Goal: Information Seeking & Learning: Find specific page/section

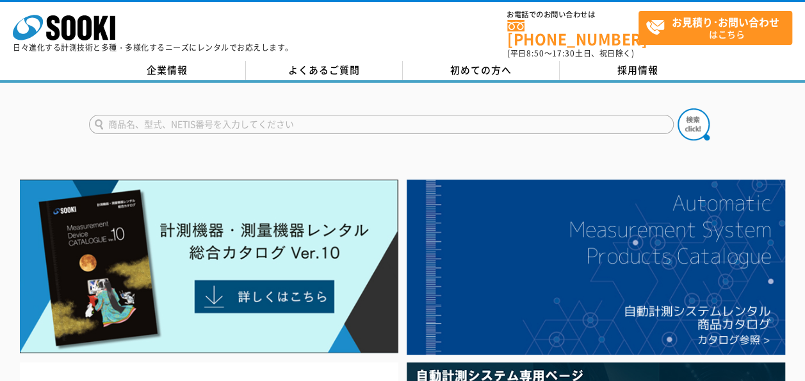
click at [297, 122] on input "text" at bounding box center [381, 124] width 585 height 19
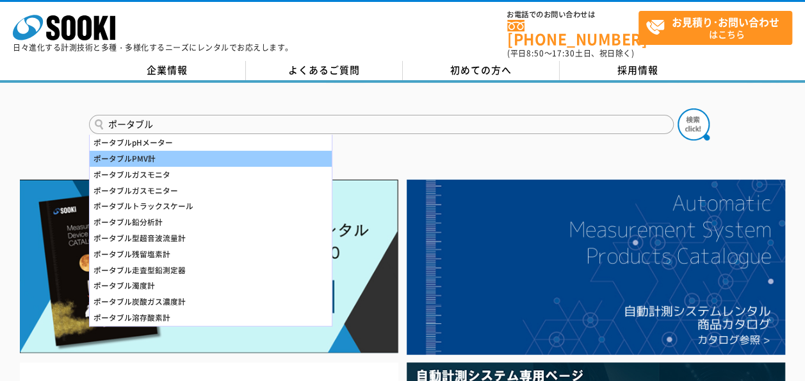
click at [279, 151] on div "ポータブルPMV計" at bounding box center [211, 159] width 242 height 16
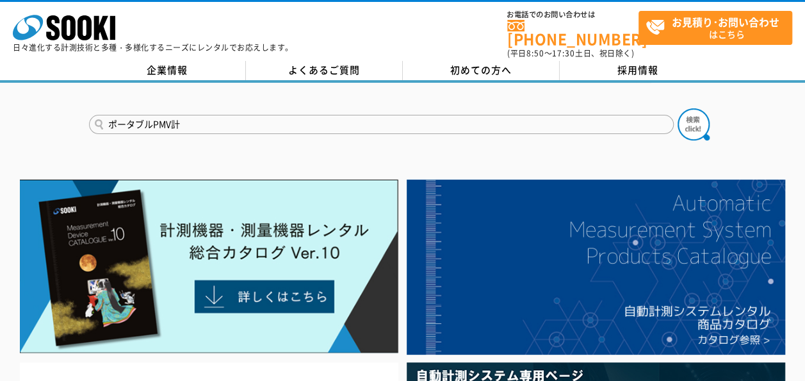
click at [223, 115] on input "ポータブルPMV計" at bounding box center [381, 124] width 585 height 19
type input "ポータブルPMV計ORPセンサー"
click at [698, 115] on img at bounding box center [694, 124] width 32 height 32
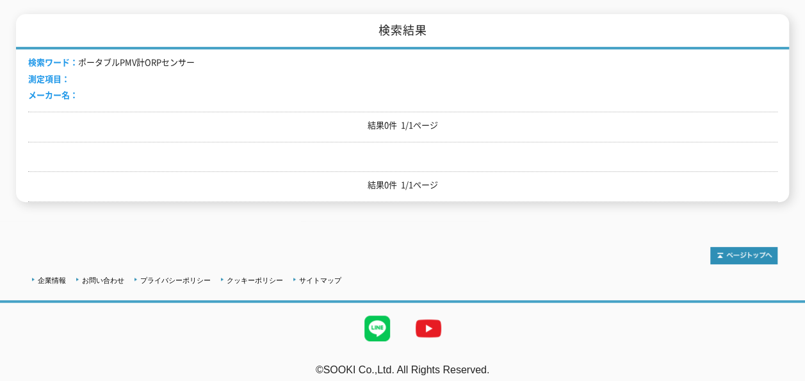
scroll to position [124, 0]
